Goal: Task Accomplishment & Management: Manage account settings

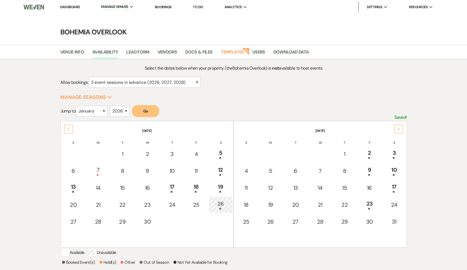
select select "3"
select select "2026"
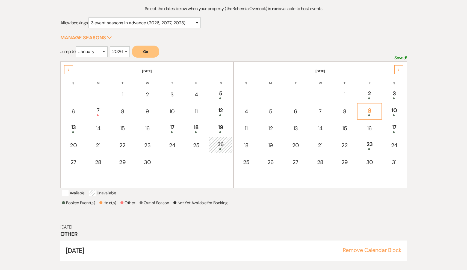
click at [372, 111] on div "9" at bounding box center [369, 111] width 19 height 10
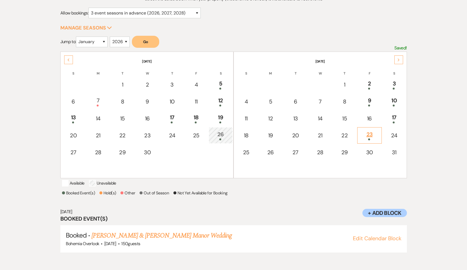
scroll to position [88, 0]
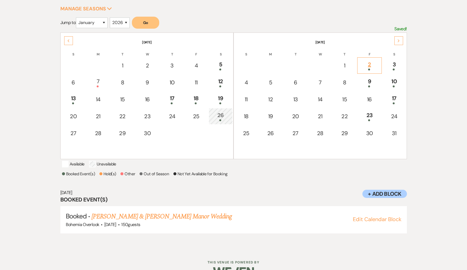
click at [370, 67] on div "2" at bounding box center [369, 65] width 19 height 10
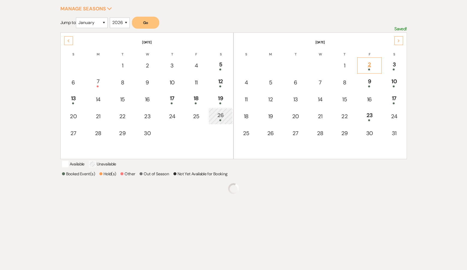
scroll to position [69, 0]
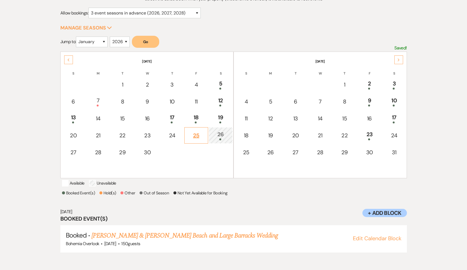
click at [198, 133] on div "25" at bounding box center [195, 135] width 17 height 8
click at [399, 61] on div "Next" at bounding box center [398, 59] width 9 height 9
select select "other"
select select "false"
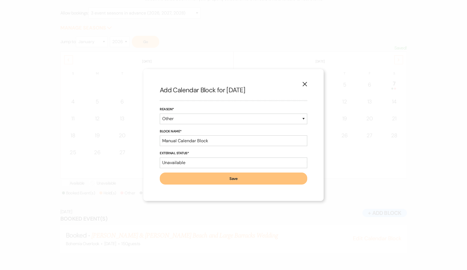
click at [308, 80] on button "X" at bounding box center [304, 84] width 8 height 10
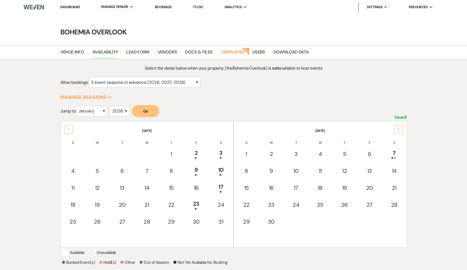
scroll to position [0, 0]
click at [126, 17] on li "Bohemia Overlook" at bounding box center [128, 18] width 49 height 5
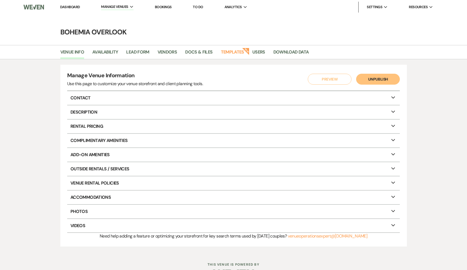
click at [74, 8] on link "Dashboard" at bounding box center [70, 7] width 20 height 5
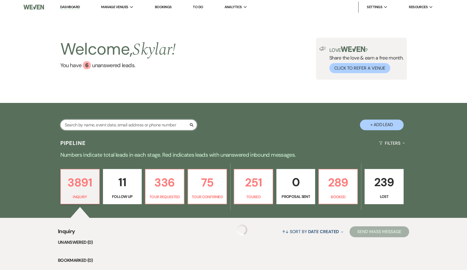
click at [175, 123] on input "text" at bounding box center [128, 125] width 136 height 11
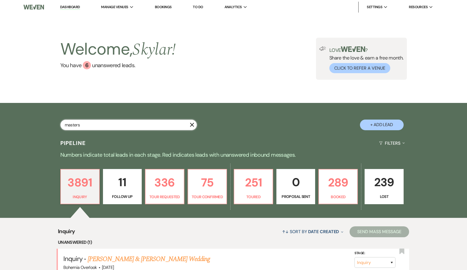
type input "masters"
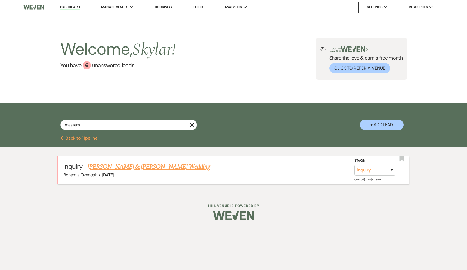
click at [187, 168] on link "[PERSON_NAME] & [PERSON_NAME] Wedding" at bounding box center [149, 167] width 122 height 10
select select "5"
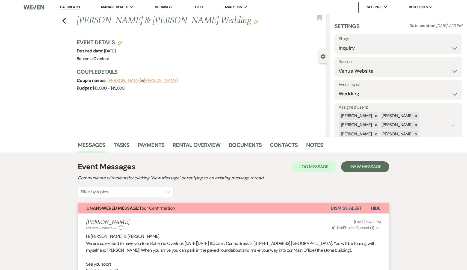
click at [322, 57] on use "button" at bounding box center [322, 56] width 5 height 5
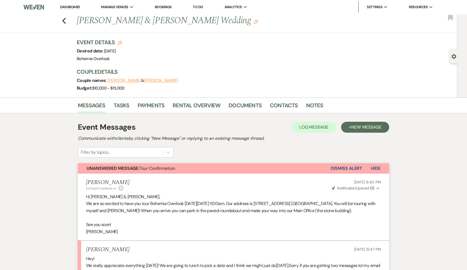
click at [119, 44] on icon "Edit" at bounding box center [120, 43] width 4 height 4
select select "553"
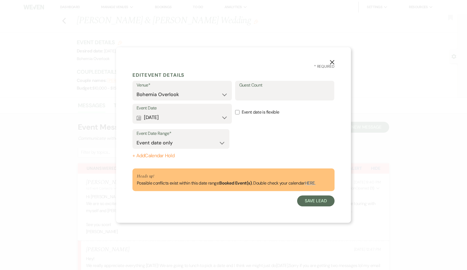
click at [191, 114] on button "Calendar [DATE] Expand" at bounding box center [181, 117] width 91 height 11
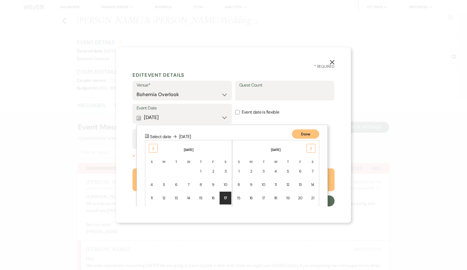
scroll to position [48, 0]
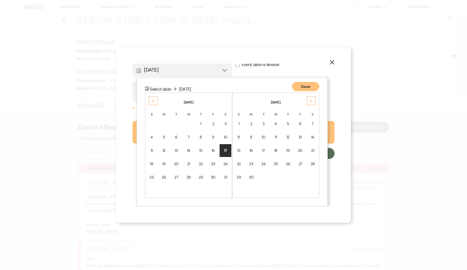
click at [153, 100] on icon "Previous" at bounding box center [153, 100] width 3 height 3
click at [213, 165] on div "25" at bounding box center [213, 164] width 5 height 6
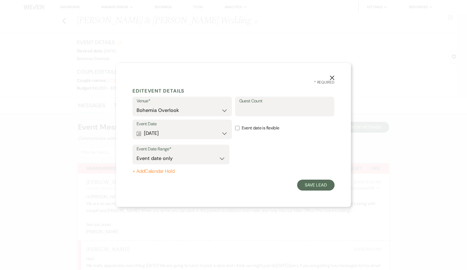
scroll to position [0, 0]
click at [274, 111] on input "Guest Count" at bounding box center [284, 110] width 91 height 11
type input "120"
click at [312, 183] on button "Save Lead" at bounding box center [315, 185] width 37 height 11
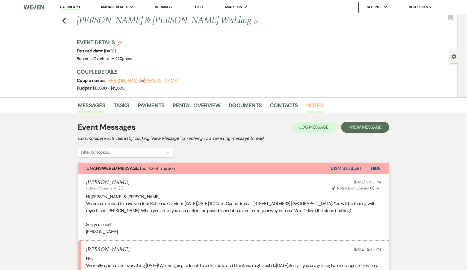
click at [306, 102] on link "Notes" at bounding box center [314, 107] width 17 height 12
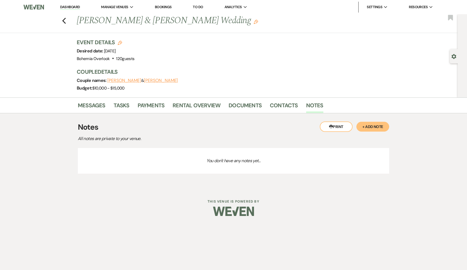
click at [377, 123] on button "+ Add Note" at bounding box center [372, 127] width 33 height 10
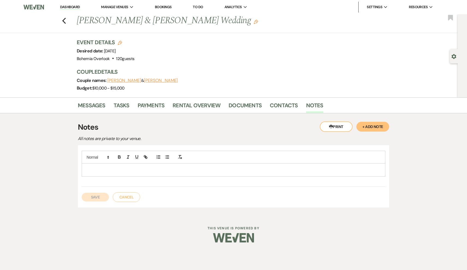
click at [134, 170] on p at bounding box center [233, 170] width 295 height 6
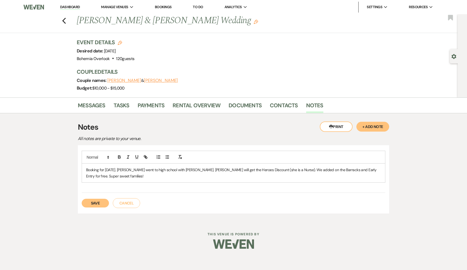
click at [95, 201] on button "Save" at bounding box center [95, 203] width 27 height 9
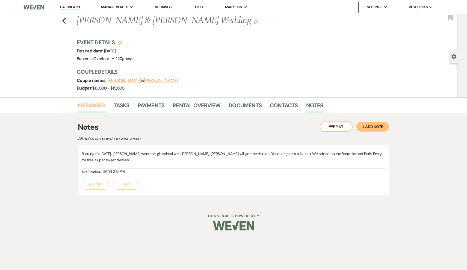
click at [95, 107] on link "Messages" at bounding box center [92, 107] width 28 height 12
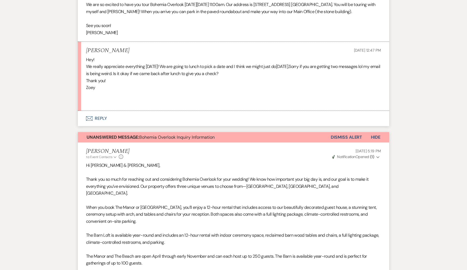
scroll to position [205, 0]
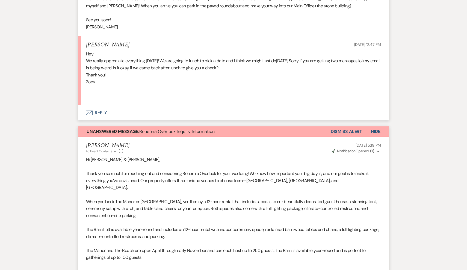
click at [355, 130] on button "Dismiss Alert" at bounding box center [345, 131] width 31 height 10
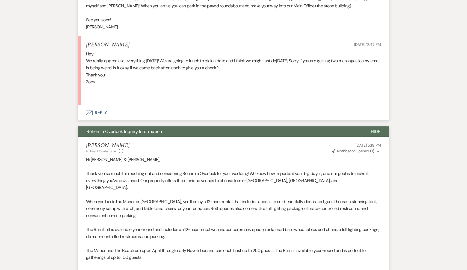
click at [101, 111] on button "Envelope Reply" at bounding box center [233, 112] width 311 height 15
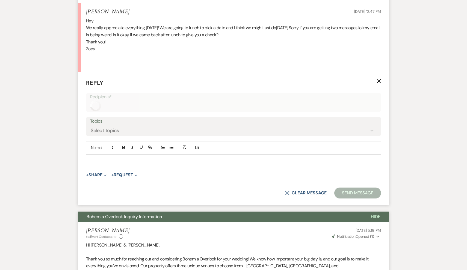
scroll to position [238, 0]
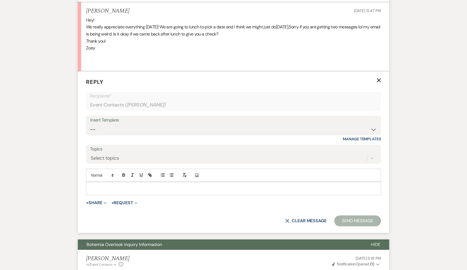
click at [127, 185] on p at bounding box center [233, 188] width 286 height 6
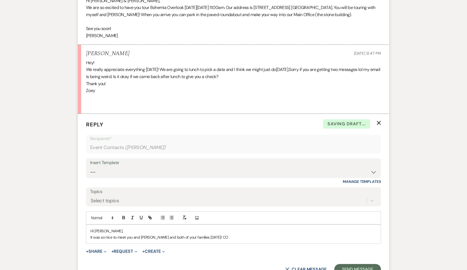
scroll to position [196, 0]
drag, startPoint x: 307, startPoint y: 233, endPoint x: 294, endPoint y: 234, distance: 13.4
click at [294, 234] on p "It was so nice to meet you and [PERSON_NAME] and both of your families [DATE]! …" at bounding box center [233, 237] width 286 height 6
click at [338, 235] on p "It was so nice to meet you and [PERSON_NAME] and both of your families [DATE]! …" at bounding box center [233, 237] width 286 height 6
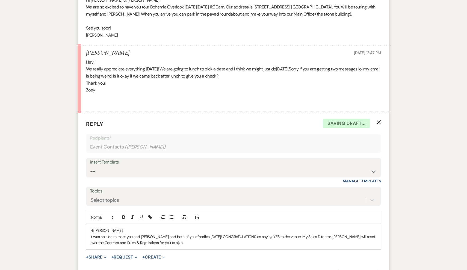
click at [286, 234] on p "It was so nice to meet you and [PERSON_NAME] and both of your families [DATE]! …" at bounding box center [233, 240] width 286 height 12
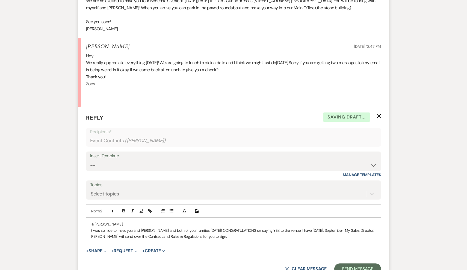
scroll to position [203, 0]
click at [296, 227] on p "It was so nice to meet you and [PERSON_NAME] and both of your families [DATE]! …" at bounding box center [233, 233] width 286 height 12
click at [100, 233] on p "It was so nice to meet you and [PERSON_NAME] and both of your families [DATE]! …" at bounding box center [233, 233] width 286 height 12
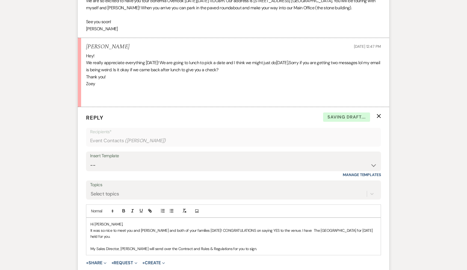
click at [260, 246] on p "My Sales Director, [PERSON_NAME] will send over the Contract and Rules & Regula…" at bounding box center [233, 249] width 286 height 6
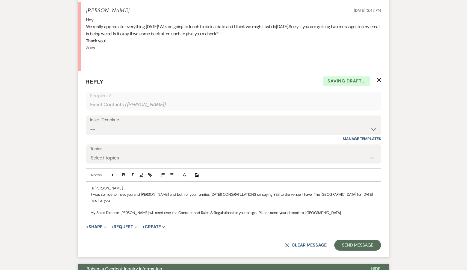
click at [292, 210] on p "My Sales Director, [PERSON_NAME] will send over the Contract and Rules & Regula…" at bounding box center [233, 213] width 286 height 6
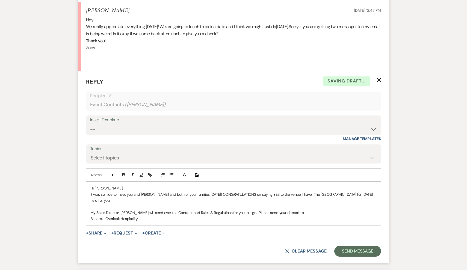
click at [156, 216] on p "Bohemia Overlook Hospitality" at bounding box center [233, 219] width 286 height 6
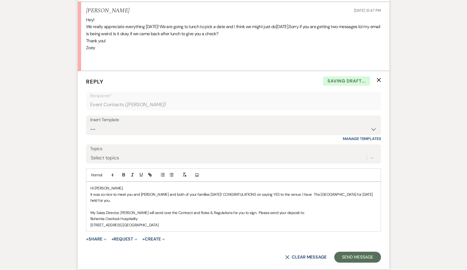
click at [246, 210] on p "My Sales Director, [PERSON_NAME] will send over the Contract and Rules & Regula…" at bounding box center [233, 213] width 286 height 6
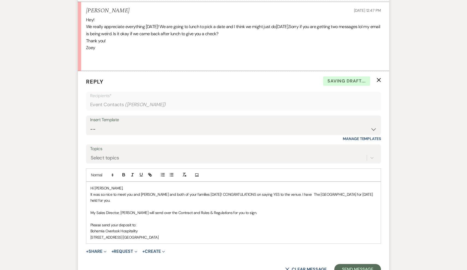
click at [118, 222] on p "Please send your deposit to:" at bounding box center [233, 225] width 286 height 6
click at [142, 222] on p "Please send your check deposit to:" at bounding box center [233, 225] width 286 height 6
click at [166, 234] on p "[STREET_ADDRESS] [GEOGRAPHIC_DATA]" at bounding box center [233, 237] width 286 height 6
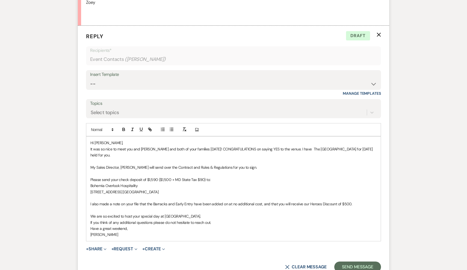
scroll to position [284, 0]
click at [242, 164] on p "My Sales Director, [PERSON_NAME] will send over the Contract and Rules & Regula…" at bounding box center [233, 167] width 286 height 6
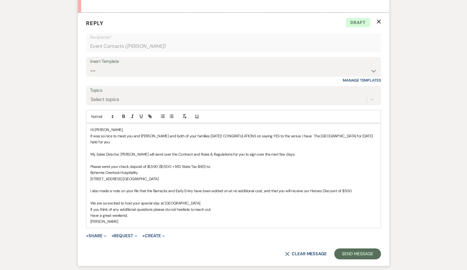
scroll to position [297, 0]
click at [355, 248] on button "Send Message" at bounding box center [357, 253] width 47 height 11
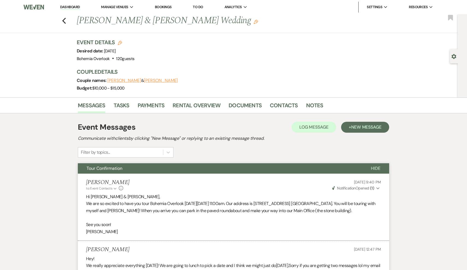
scroll to position [0, 0]
click at [453, 64] on div "Previous [PERSON_NAME] & [PERSON_NAME] Wedding Edit Bookmark Gear Settings Even…" at bounding box center [228, 55] width 457 height 83
click at [452, 58] on use "button" at bounding box center [453, 56] width 5 height 5
select select "5"
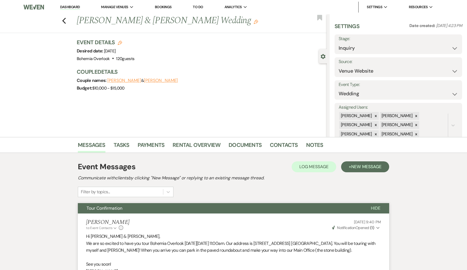
click at [387, 38] on label "Stage:" at bounding box center [397, 39] width 119 height 8
select select "5"
click at [443, 48] on button "Save" at bounding box center [448, 44] width 27 height 11
click at [67, 20] on div "Previous [PERSON_NAME] & [PERSON_NAME] Wedding Edit Bookmark" at bounding box center [161, 23] width 329 height 19
click at [65, 20] on icon "Previous" at bounding box center [64, 20] width 4 height 7
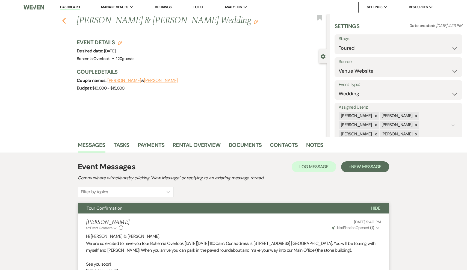
select select "5"
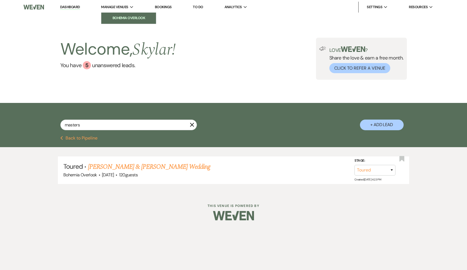
click at [124, 16] on li "Bohemia Overlook" at bounding box center [128, 17] width 49 height 5
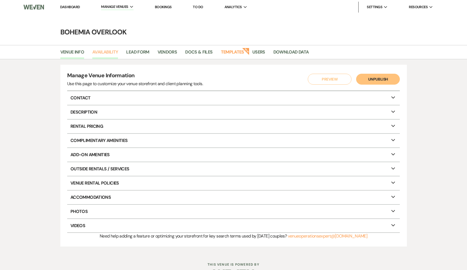
click at [104, 55] on link "Availability" at bounding box center [105, 54] width 26 height 10
select select "3"
select select "2026"
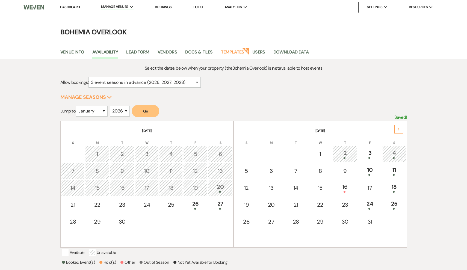
click at [147, 110] on button "Go" at bounding box center [145, 111] width 27 height 12
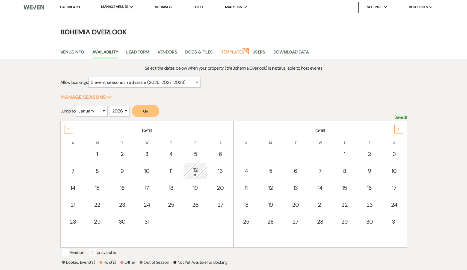
click at [398, 126] on div "Next" at bounding box center [398, 129] width 9 height 9
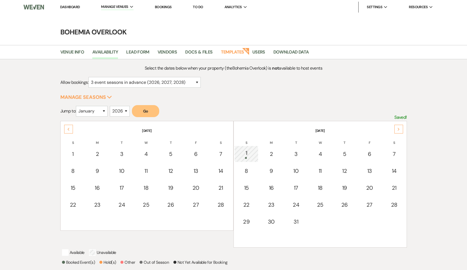
click at [398, 126] on div "Next" at bounding box center [398, 129] width 9 height 9
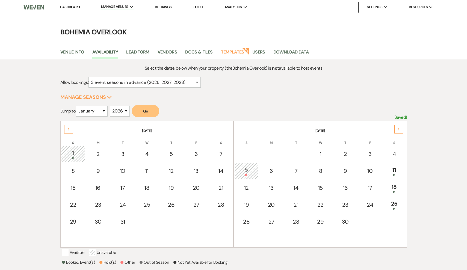
click at [398, 126] on div "Next" at bounding box center [398, 129] width 9 height 9
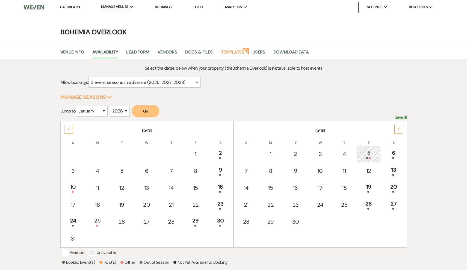
click at [398, 126] on div "Next" at bounding box center [398, 129] width 9 height 9
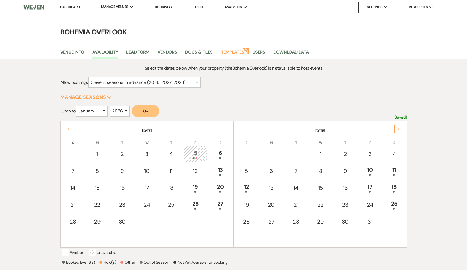
click at [398, 126] on div "Next" at bounding box center [398, 129] width 9 height 9
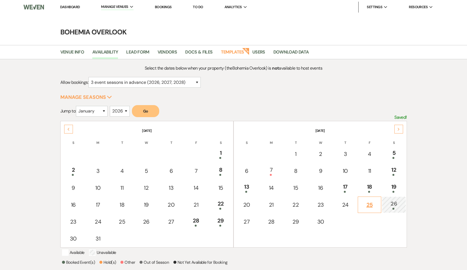
click at [372, 207] on div "25" at bounding box center [368, 205] width 17 height 8
select select "other"
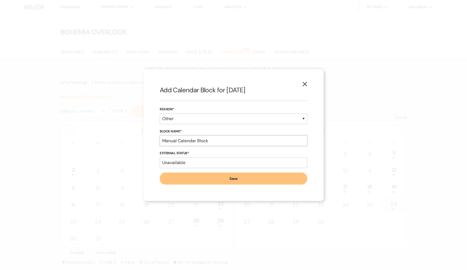
click at [238, 144] on input "Manual Calendar Block" at bounding box center [233, 140] width 147 height 11
select select "true"
select select "hold"
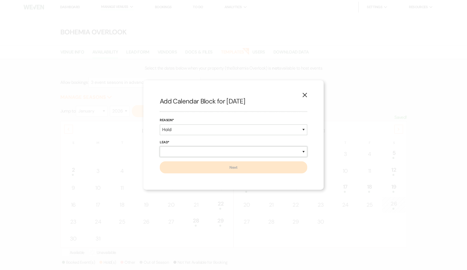
select select "existingLead"
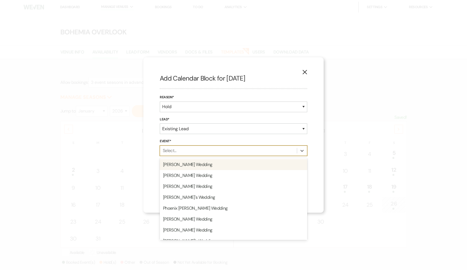
click at [184, 148] on div "Select..." at bounding box center [228, 151] width 137 height 10
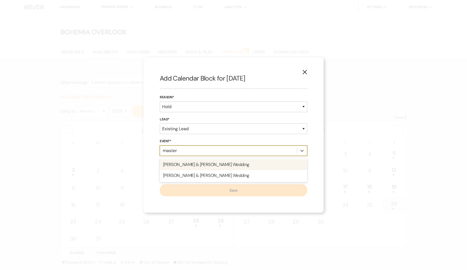
type input "masters"
click at [214, 165] on div "[PERSON_NAME] & [PERSON_NAME] Wedding" at bounding box center [233, 164] width 147 height 11
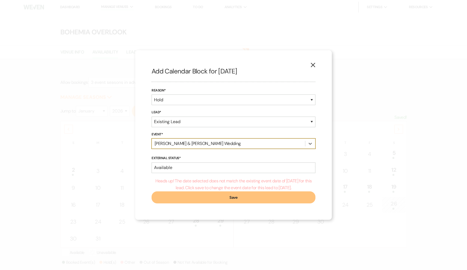
click at [246, 199] on button "Save" at bounding box center [233, 197] width 164 height 12
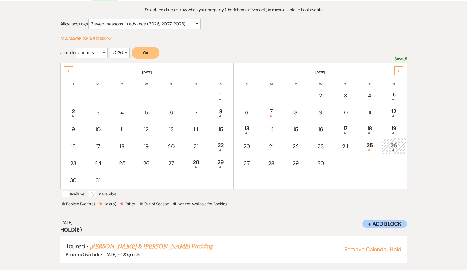
scroll to position [69, 0]
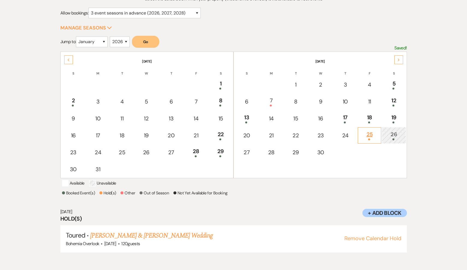
click at [367, 137] on div "25" at bounding box center [368, 135] width 17 height 10
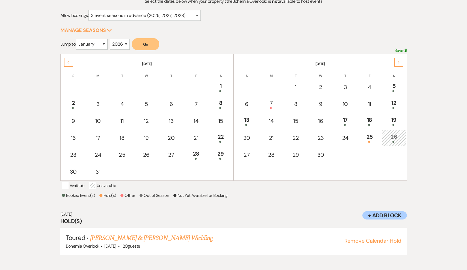
scroll to position [67, 0]
click at [391, 135] on div "26" at bounding box center [393, 138] width 18 height 10
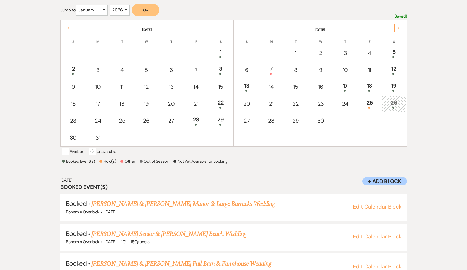
scroll to position [101, 0]
